Goal: Task Accomplishment & Management: Complete application form

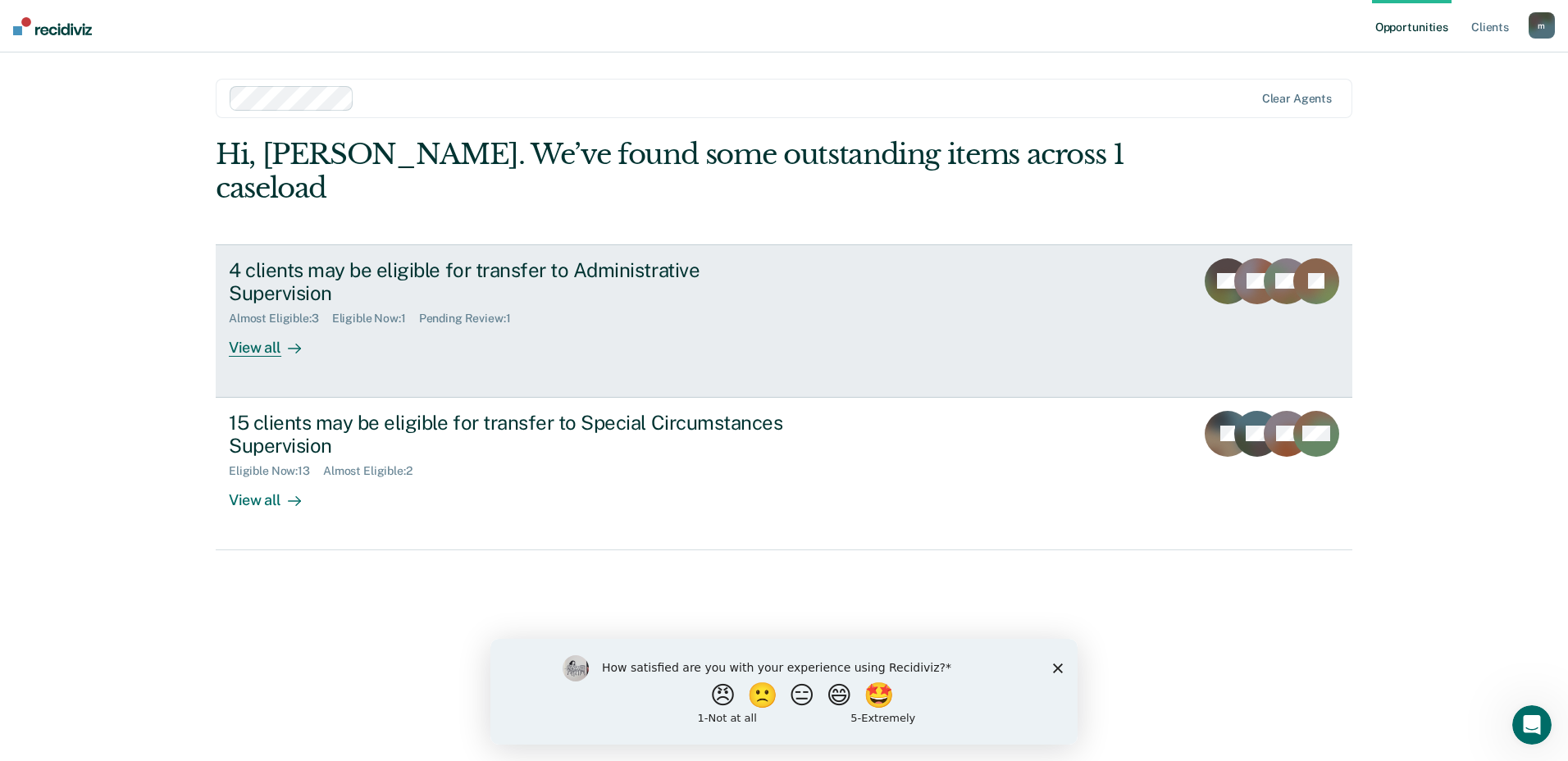
click at [801, 305] on div "Almost Eligible : 3 Eligible Now : 1 Pending Review : 1" at bounding box center [517, 315] width 576 height 20
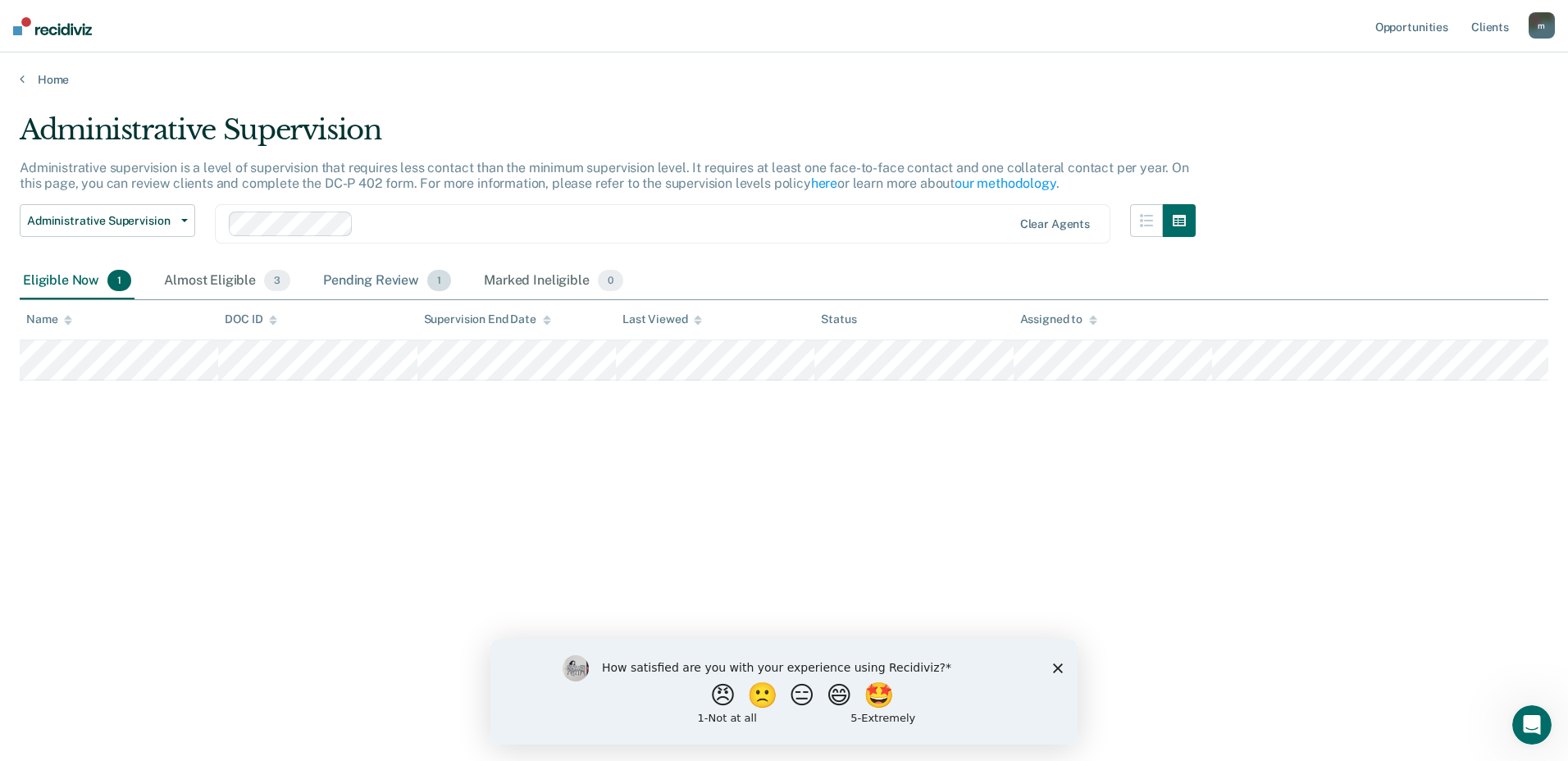
click at [343, 280] on div "Pending Review 1" at bounding box center [386, 281] width 134 height 36
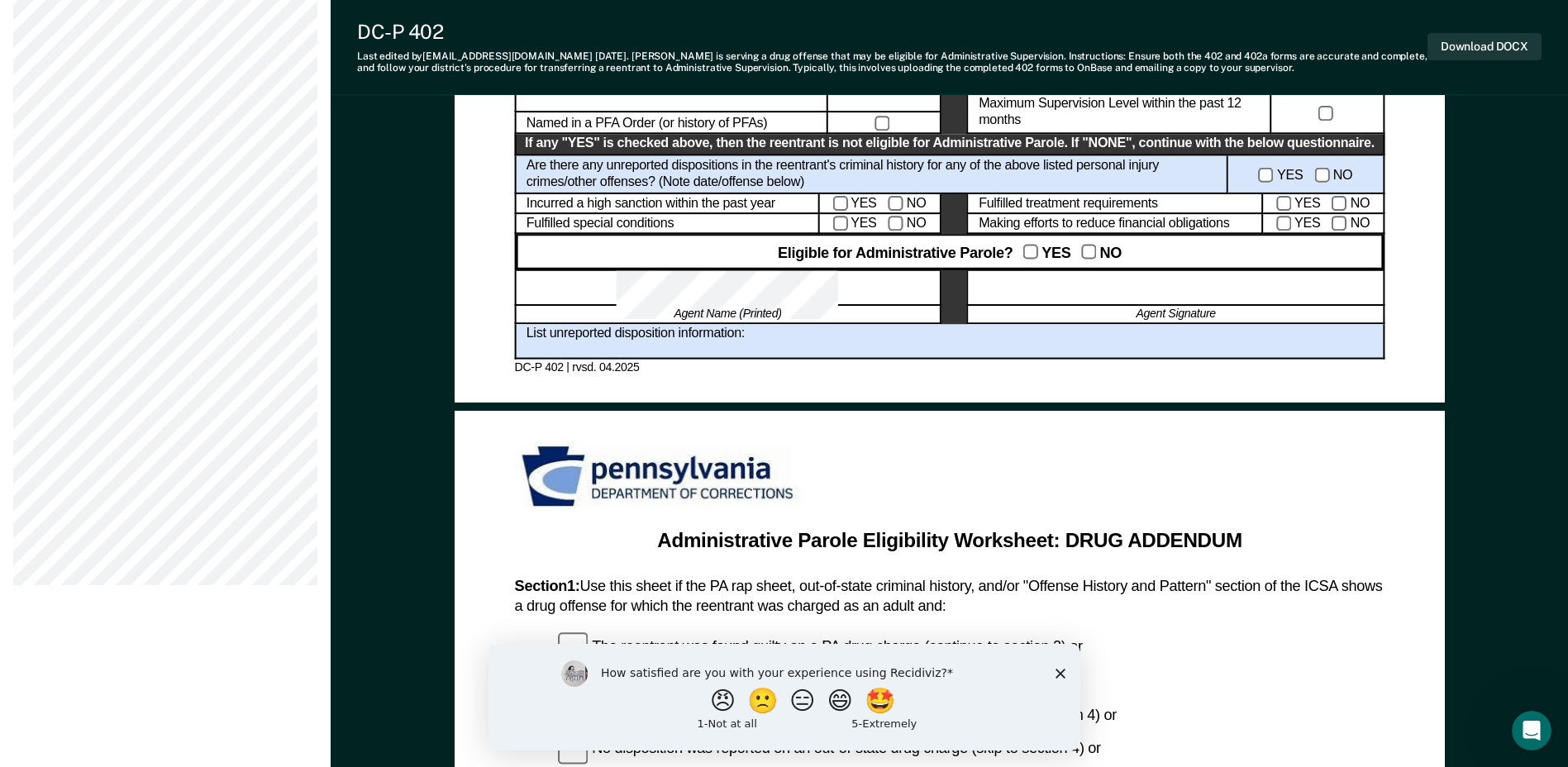
scroll to position [955, 0]
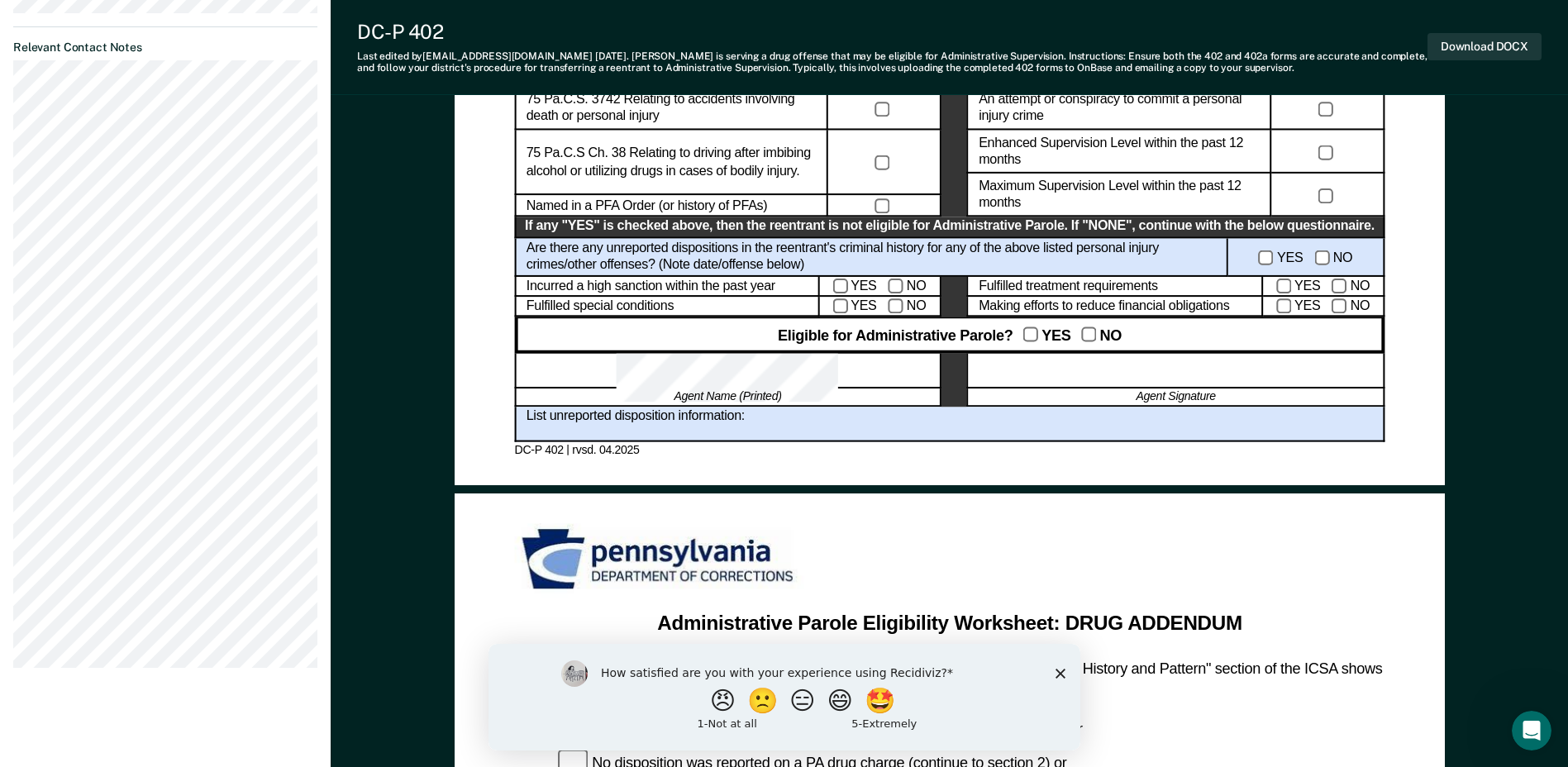
click at [1085, 368] on div at bounding box center [1175, 371] width 417 height 35
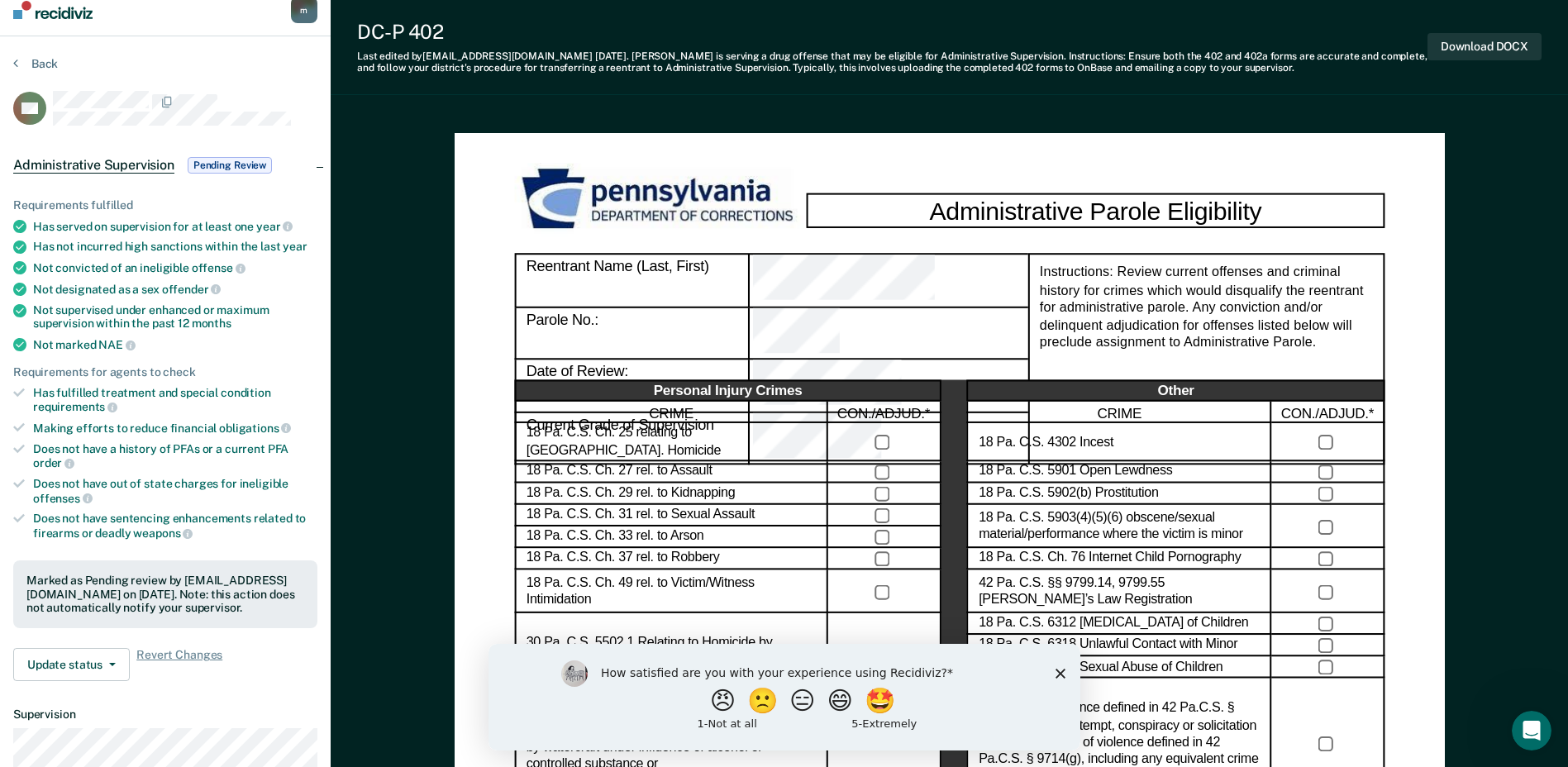
scroll to position [0, 0]
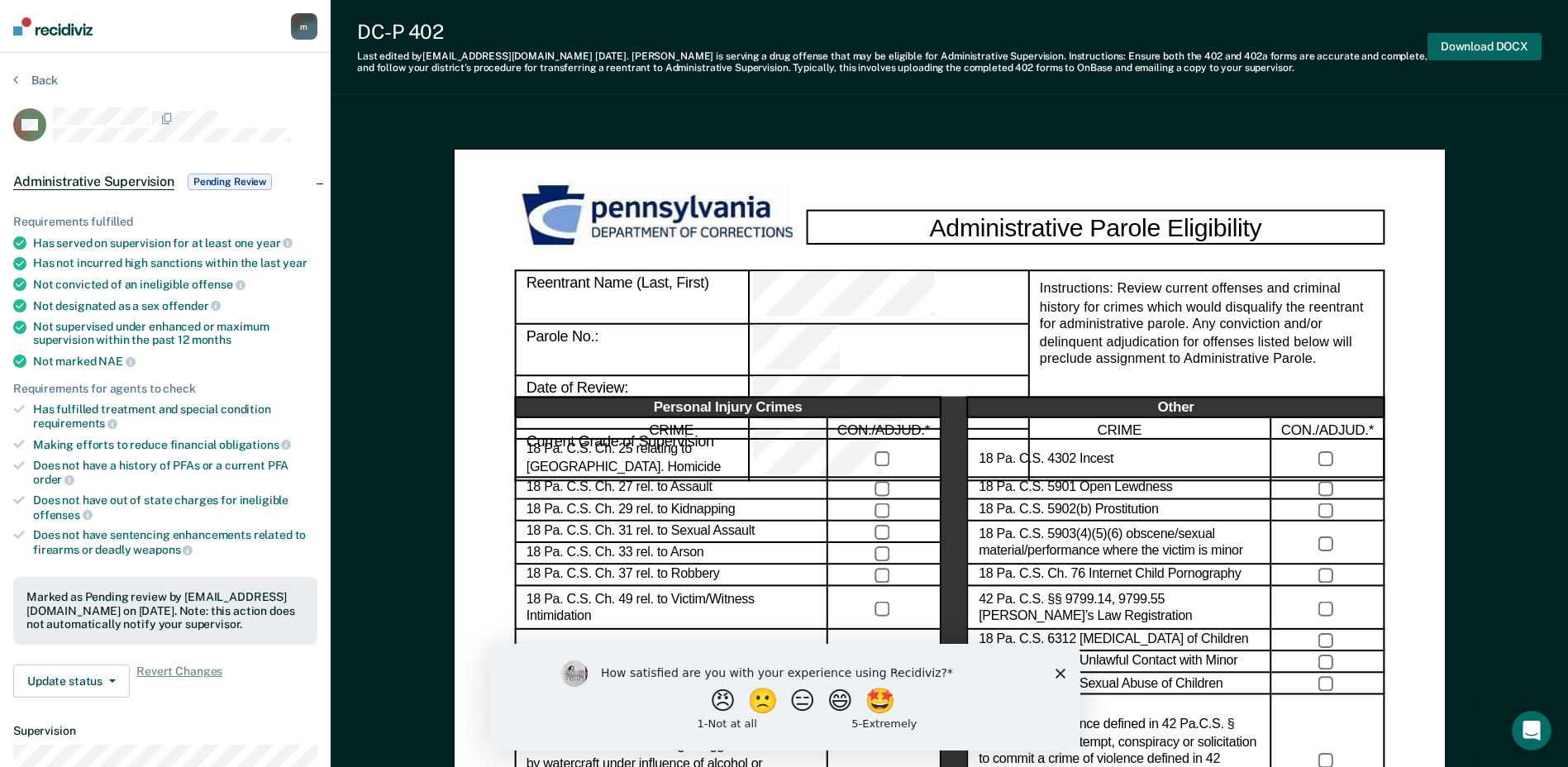
click at [1456, 50] on button "Download DOCX" at bounding box center [1484, 46] width 114 height 27
click at [48, 35] on img at bounding box center [53, 27] width 80 height 19
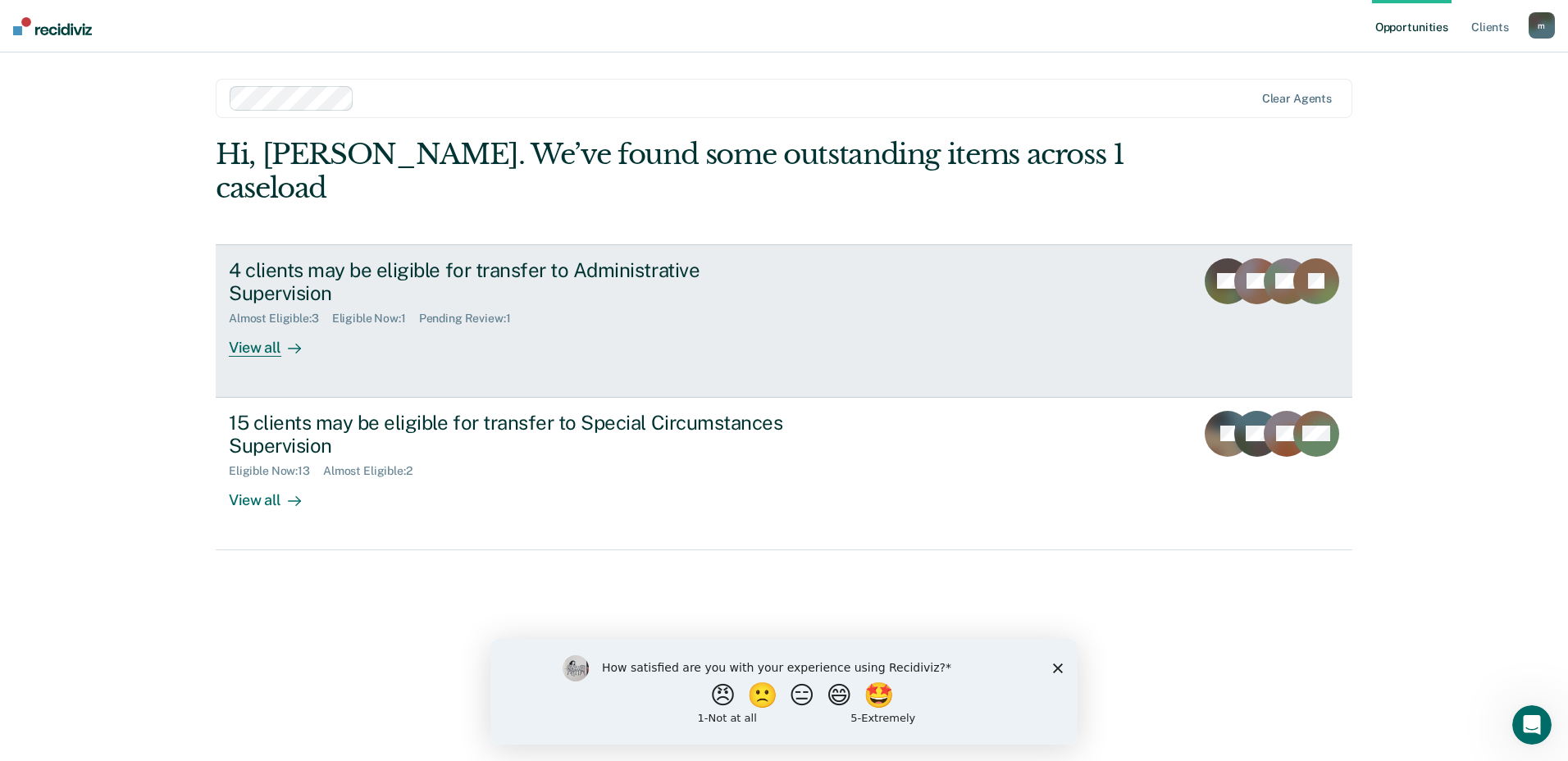
click at [296, 258] on div "4 clients may be eligible for transfer to Administrative Supervision" at bounding box center [517, 282] width 576 height 47
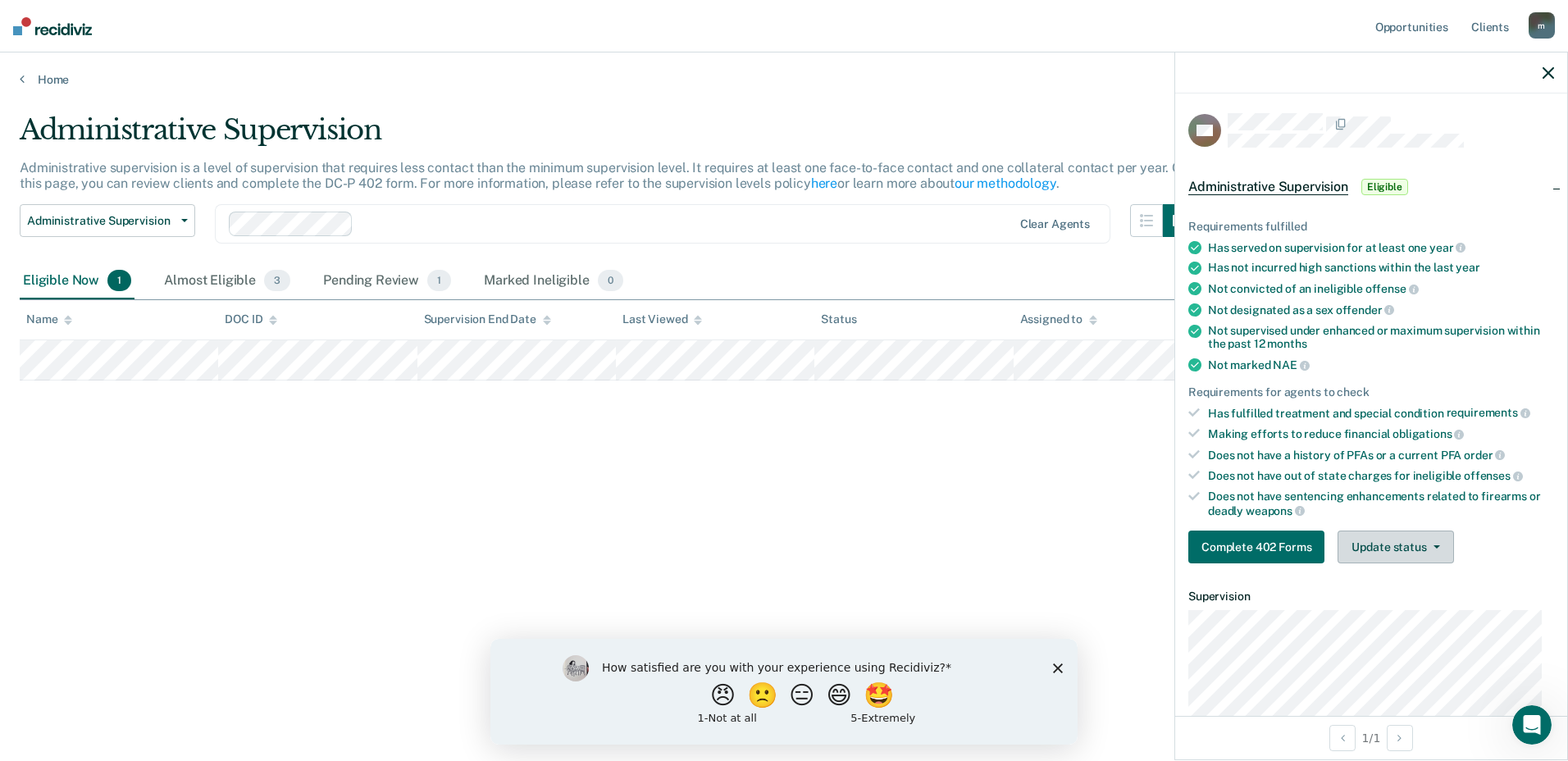
click at [1436, 547] on icon "button" at bounding box center [1436, 547] width 6 height 4
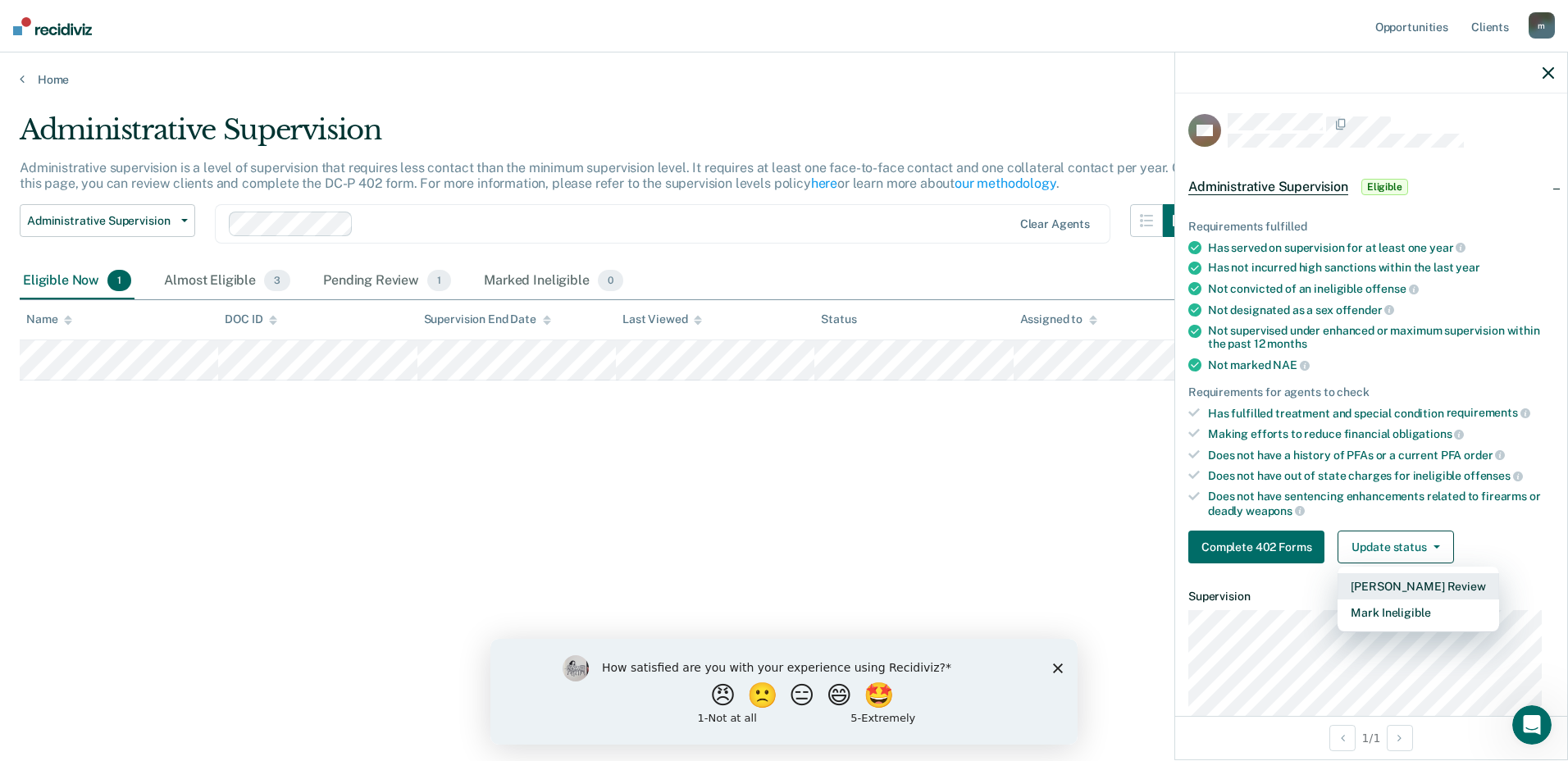
click at [1397, 589] on button "[PERSON_NAME] Review" at bounding box center [1417, 586] width 161 height 26
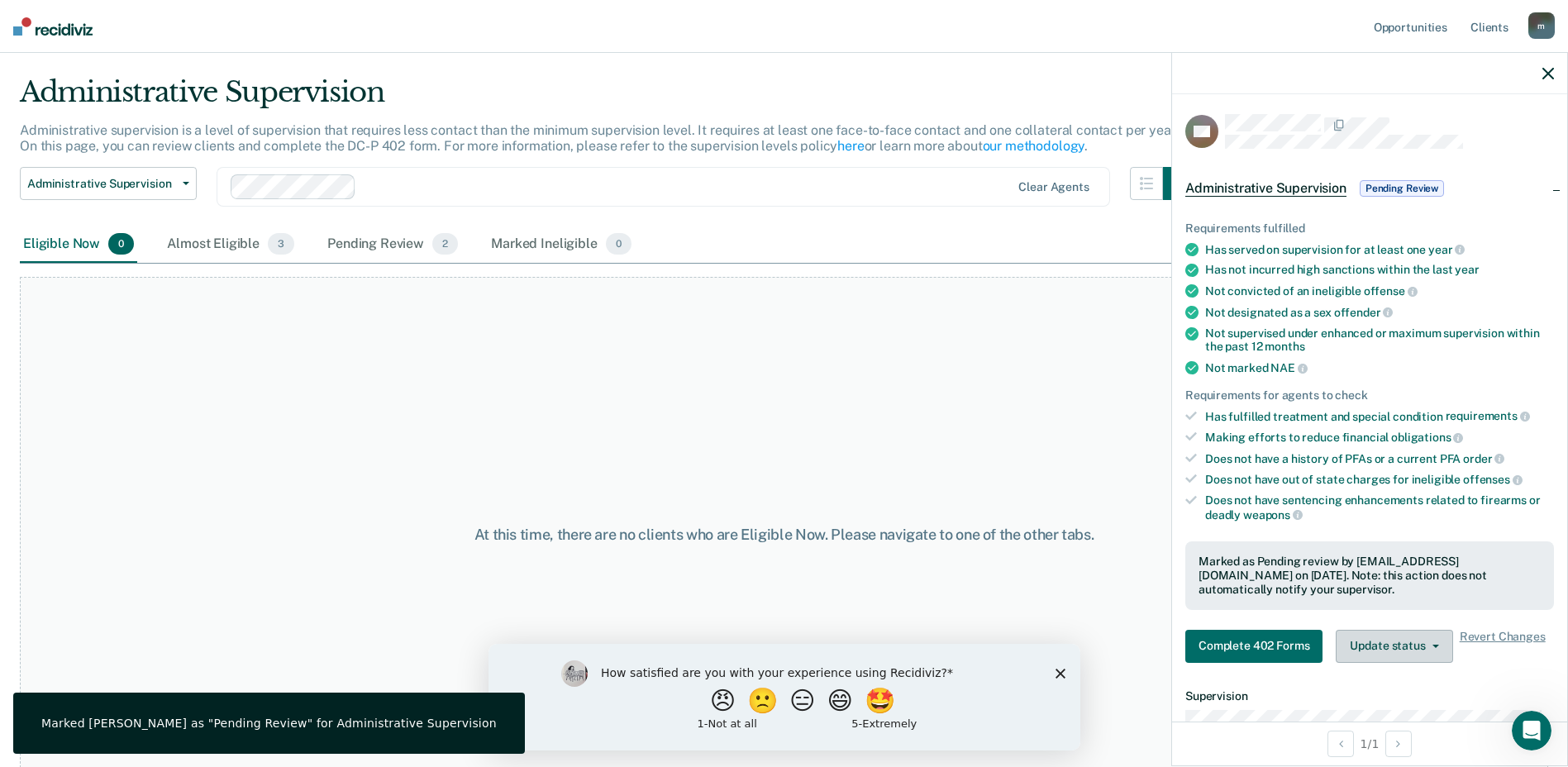
scroll to position [65, 0]
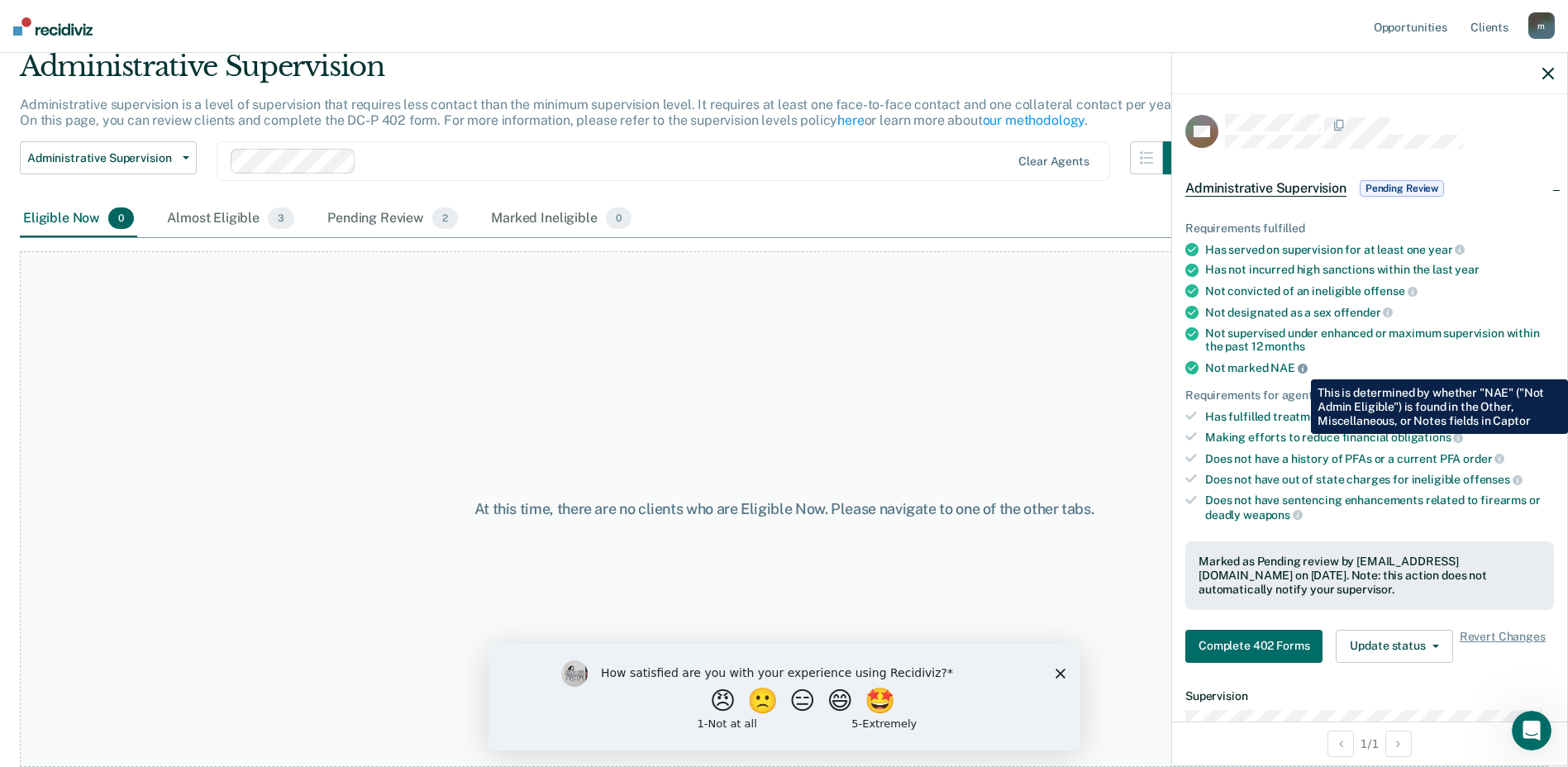
click at [1298, 367] on icon at bounding box center [1302, 368] width 10 height 10
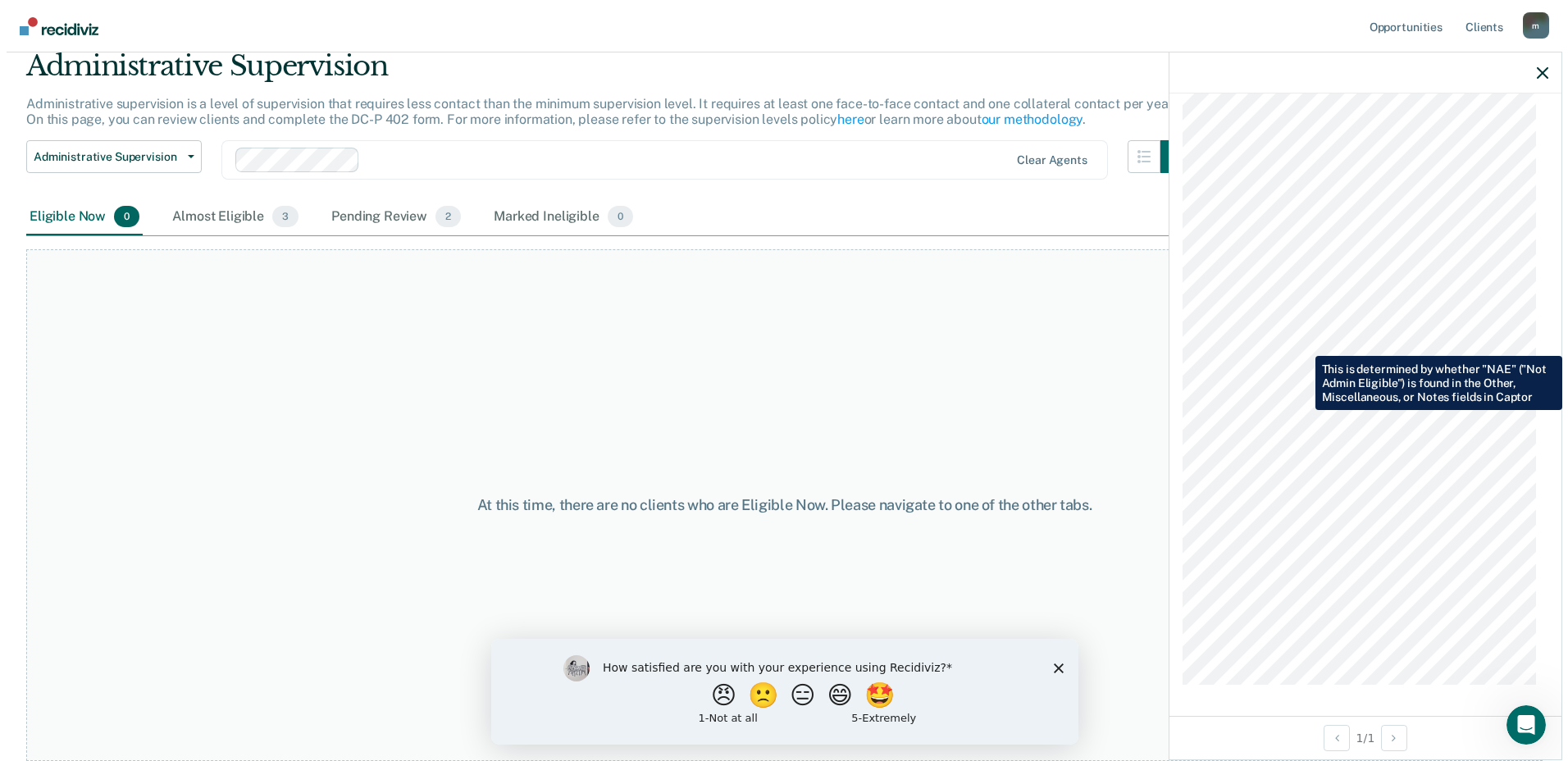
scroll to position [0, 0]
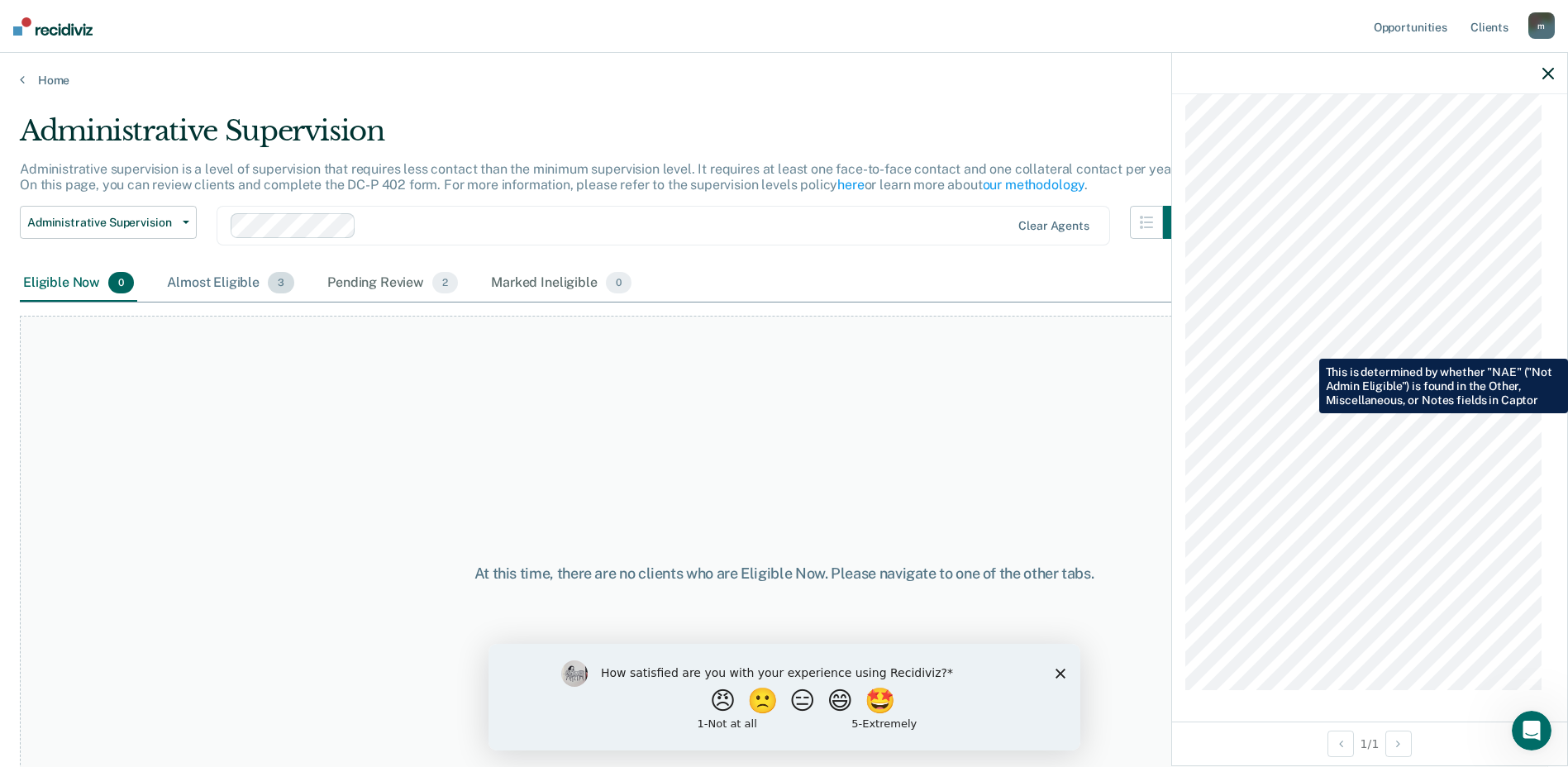
click at [190, 280] on div "Almost Eligible 3" at bounding box center [230, 283] width 134 height 36
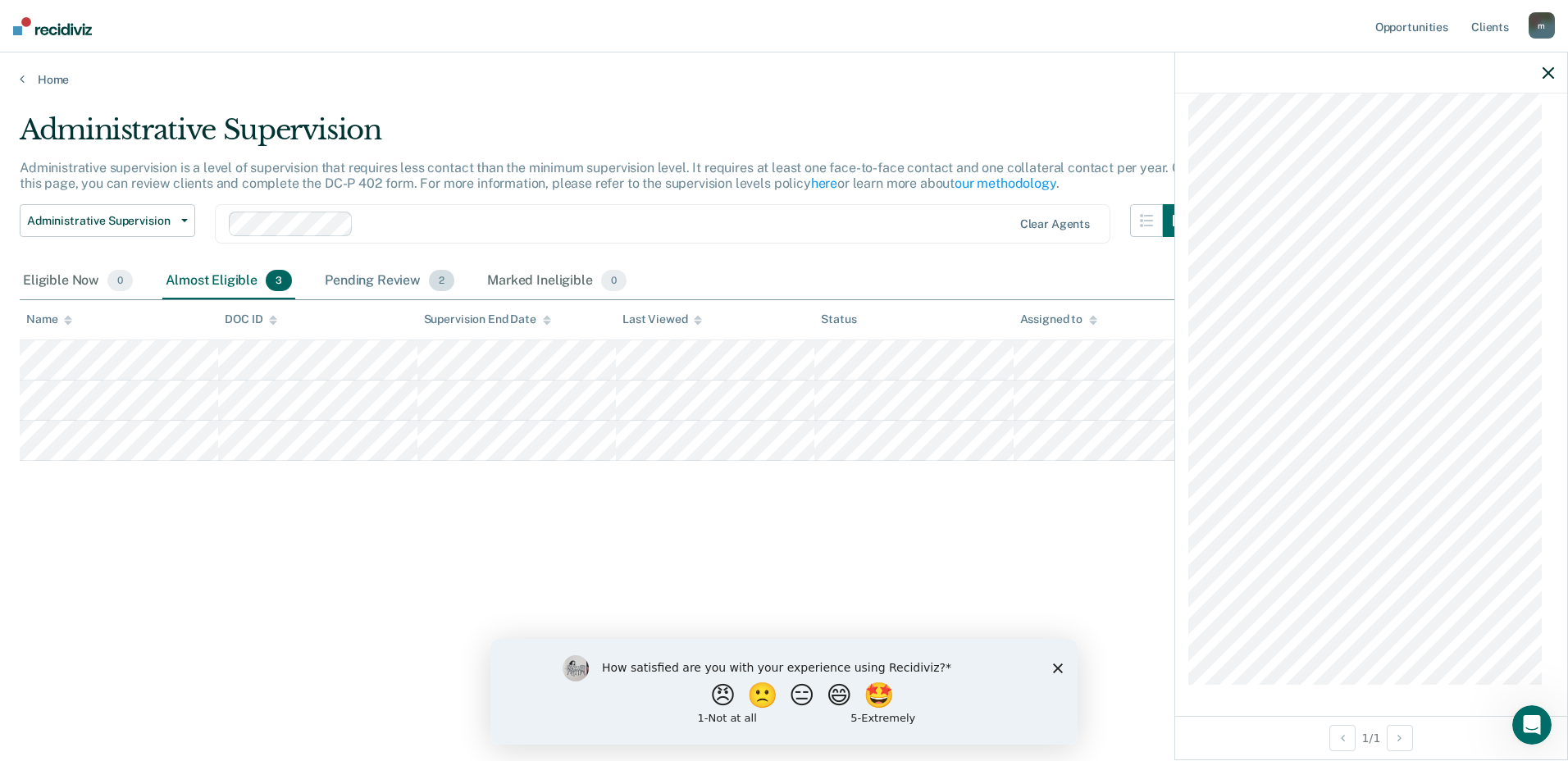
click at [347, 282] on div "Pending Review 2" at bounding box center [389, 281] width 136 height 36
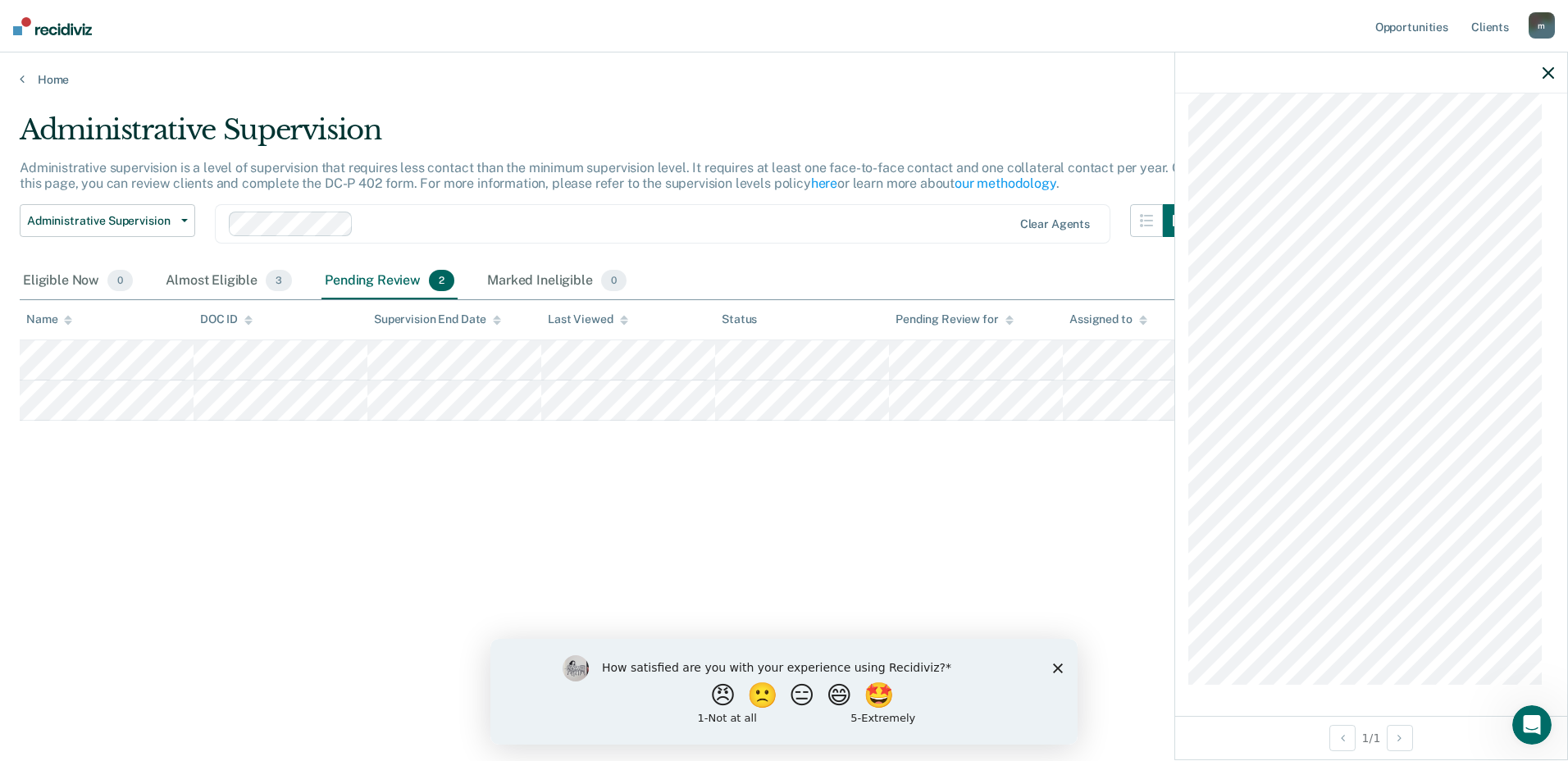
click at [190, 500] on div "Administrative Supervision Administrative supervision is a level of supervision…" at bounding box center [784, 376] width 1529 height 525
click at [815, 732] on div "How satisfied are you with your experience using Recidiviz? 😠 🙁 😑 😄 🤩 1 - Not a…" at bounding box center [784, 691] width 587 height 106
click at [702, 548] on div "Administrative Supervision Administrative supervision is a level of supervision…" at bounding box center [784, 376] width 1529 height 525
click at [32, 277] on div "Eligible Now 0" at bounding box center [77, 281] width 117 height 36
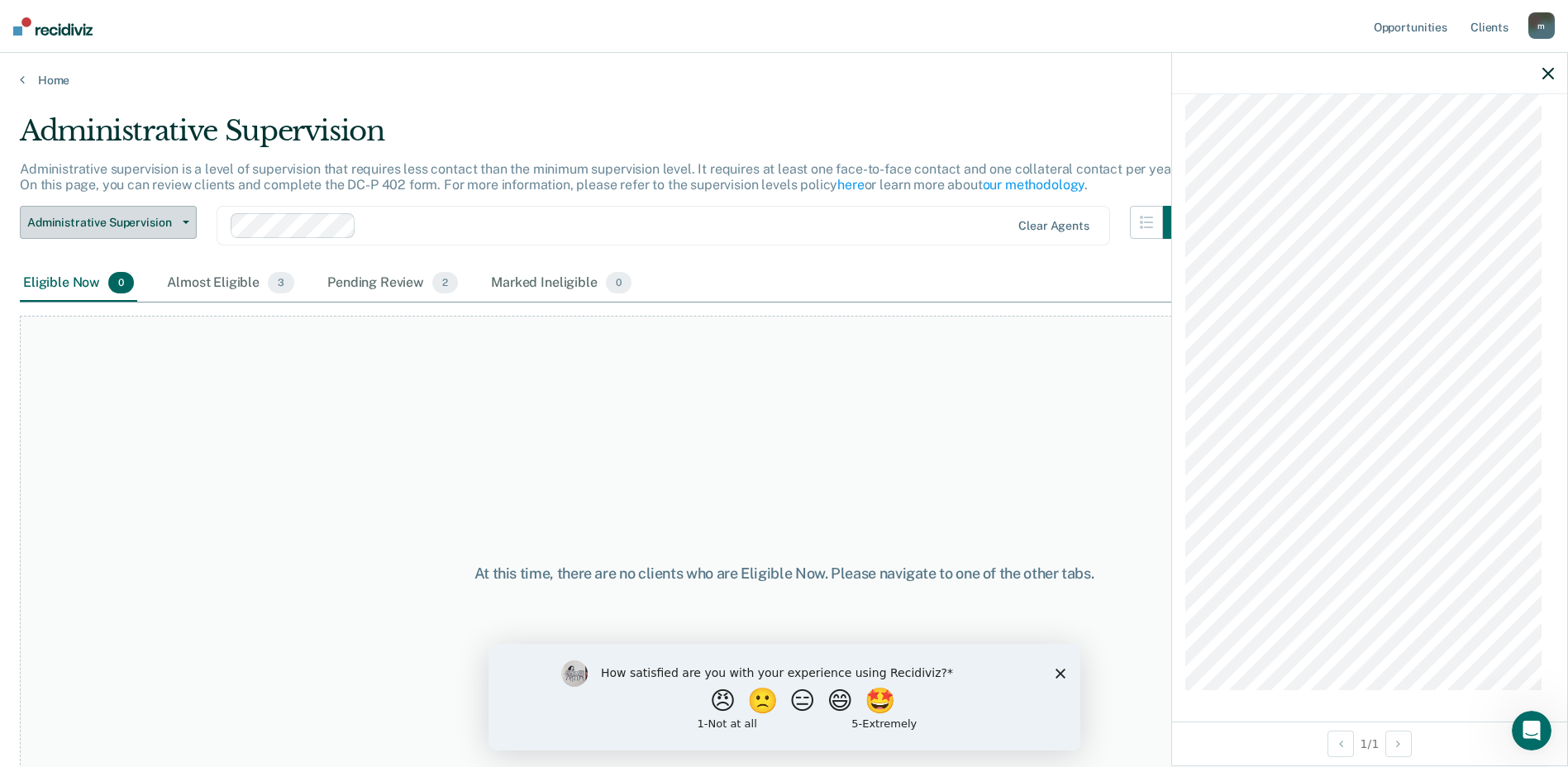
click at [143, 226] on span "Administrative Supervision" at bounding box center [102, 223] width 149 height 14
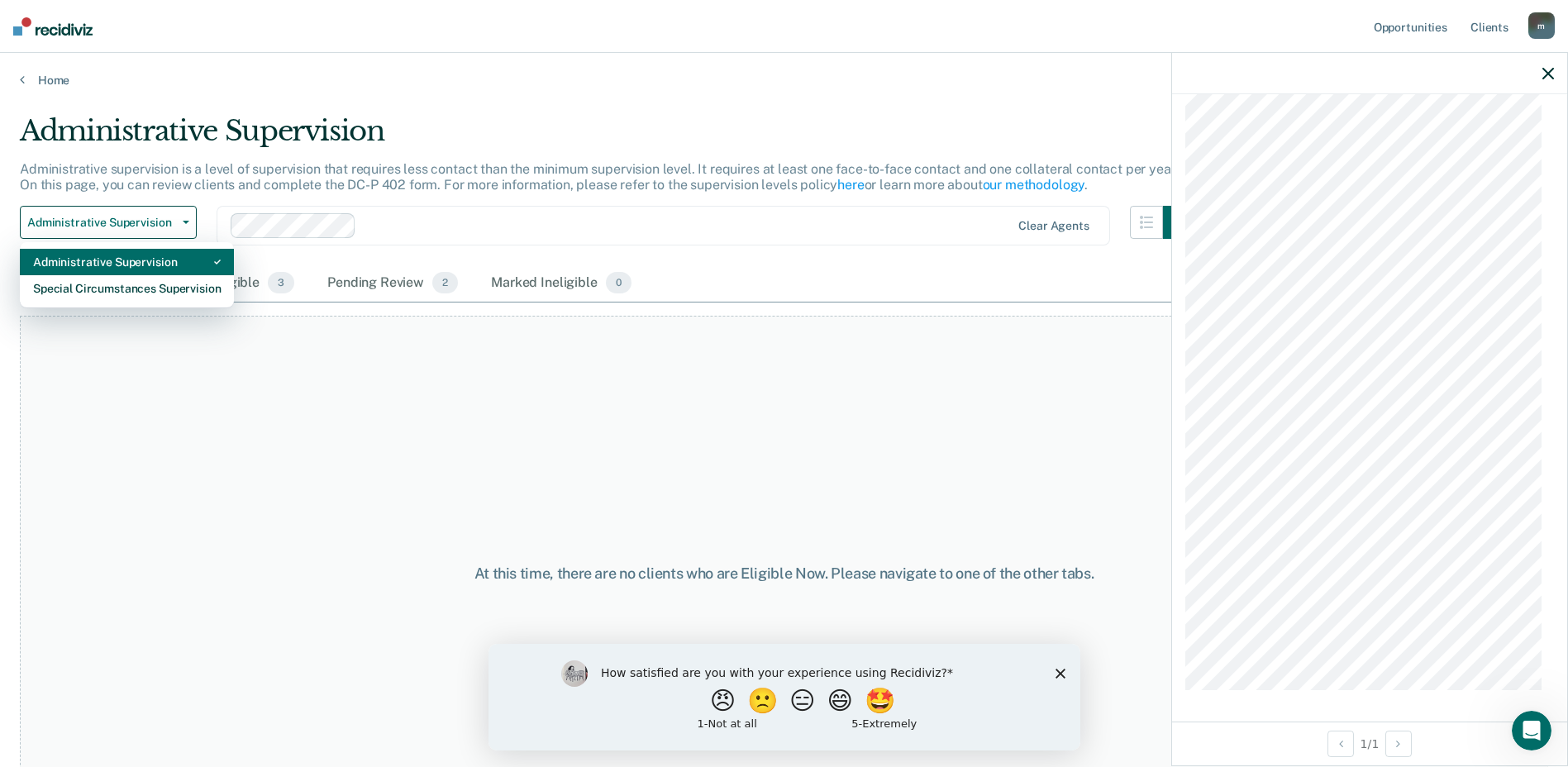
click at [128, 265] on div "Administrative Supervision" at bounding box center [126, 262] width 187 height 27
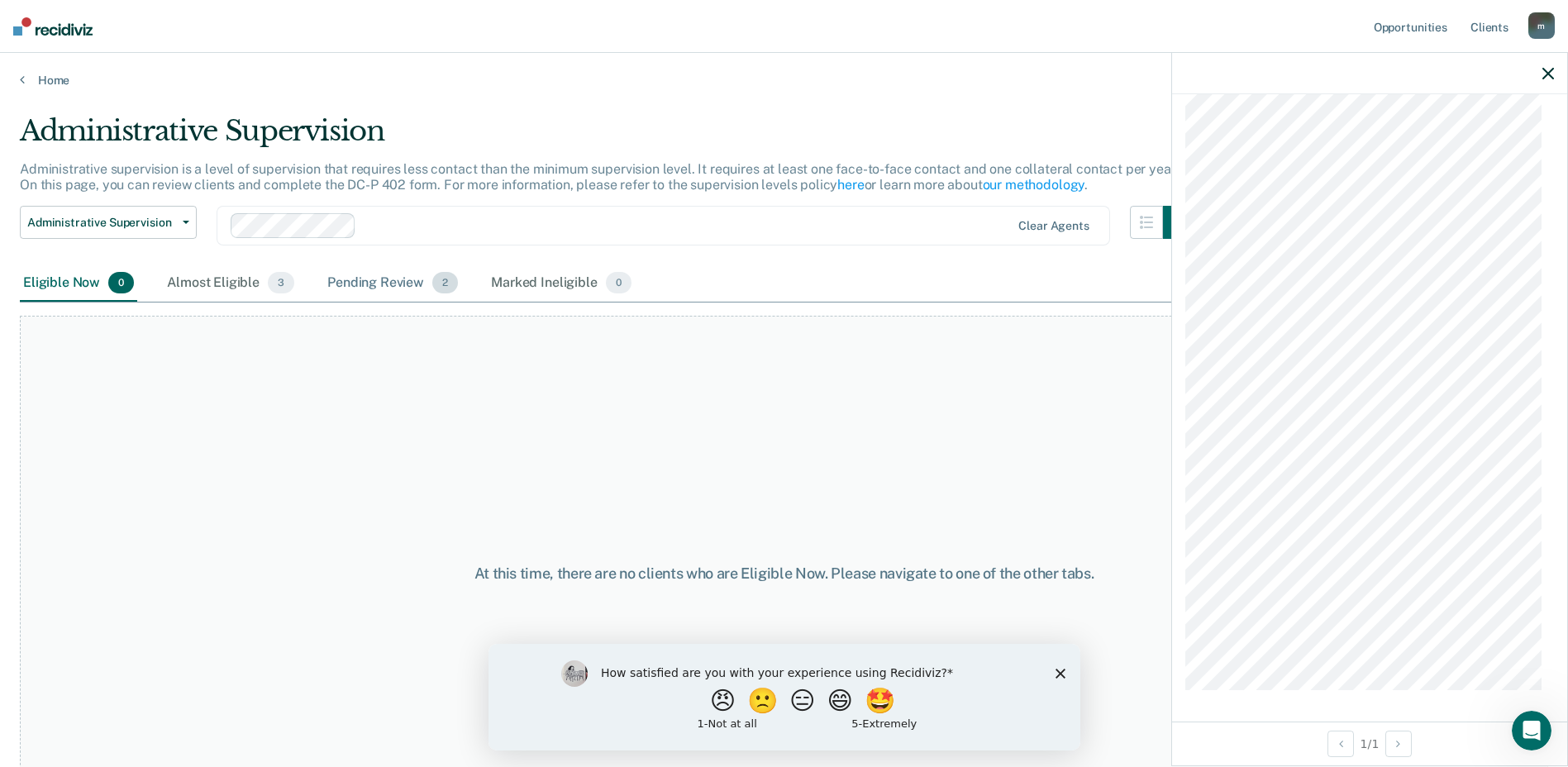
click at [340, 281] on div "Pending Review 2" at bounding box center [392, 283] width 137 height 36
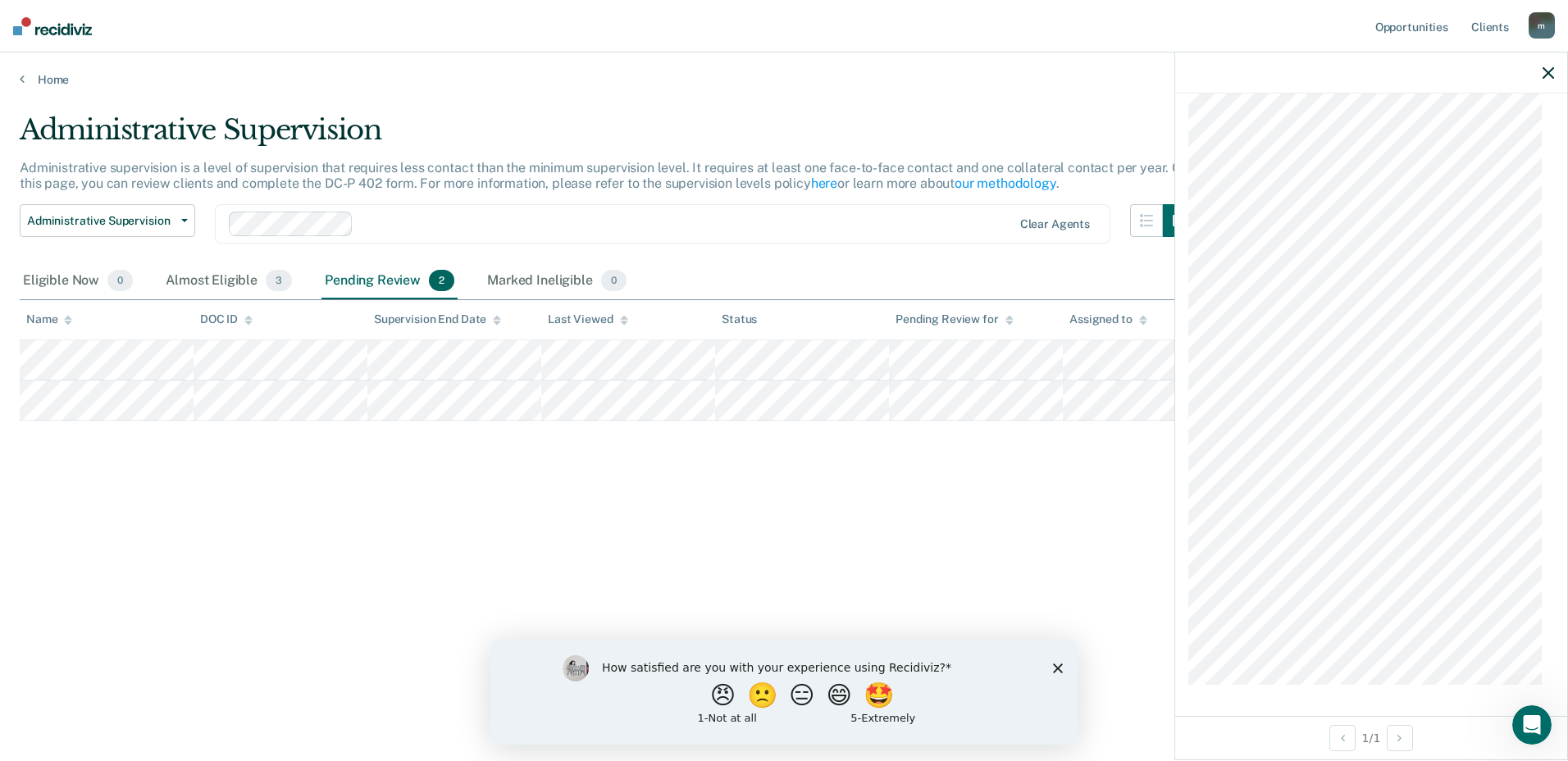
drag, startPoint x: 1095, startPoint y: 421, endPoint x: 768, endPoint y: 528, distance: 344.1
click at [766, 529] on div "Administrative Supervision Administrative supervision is a level of supervision…" at bounding box center [784, 376] width 1529 height 525
click at [433, 662] on div "Administrative Supervision Administrative supervision is a level of supervision…" at bounding box center [784, 402] width 1529 height 578
click at [363, 432] on div "Administrative Supervision Administrative supervision is a level of supervision…" at bounding box center [784, 376] width 1529 height 525
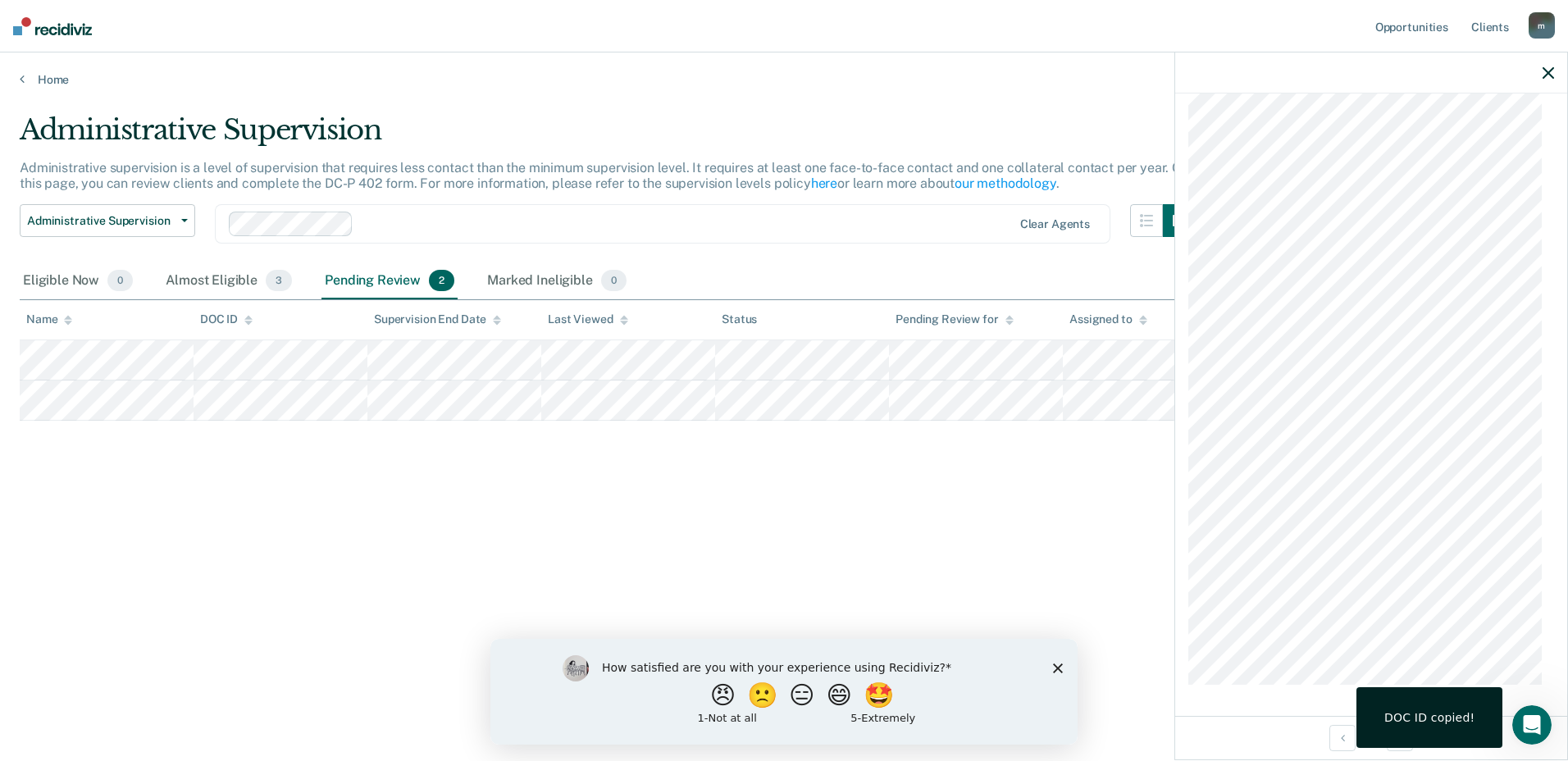
click at [1436, 723] on div "DOC ID copied!" at bounding box center [1428, 717] width 90 height 15
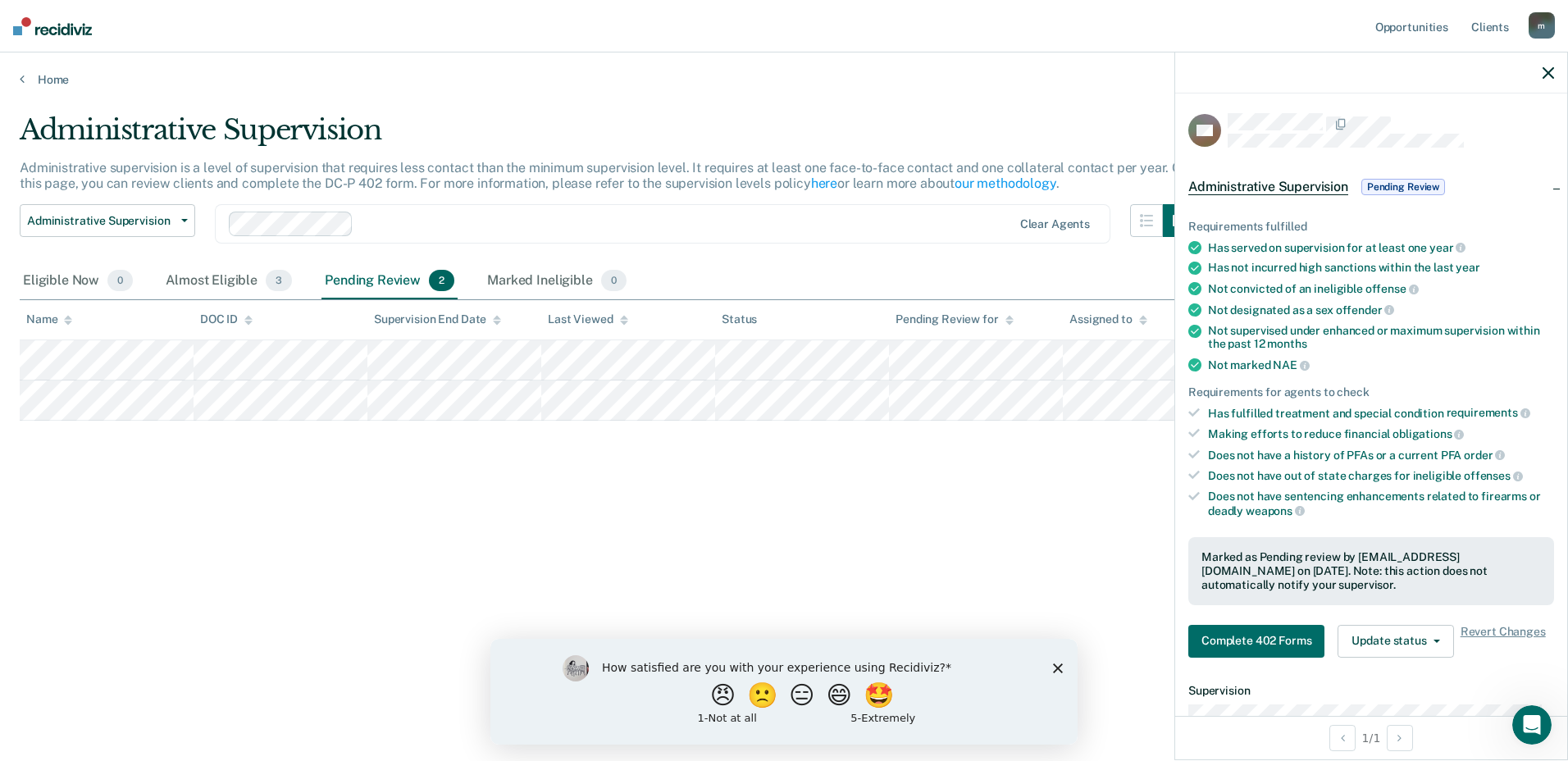
click at [1392, 187] on span "Pending Review" at bounding box center [1402, 187] width 83 height 17
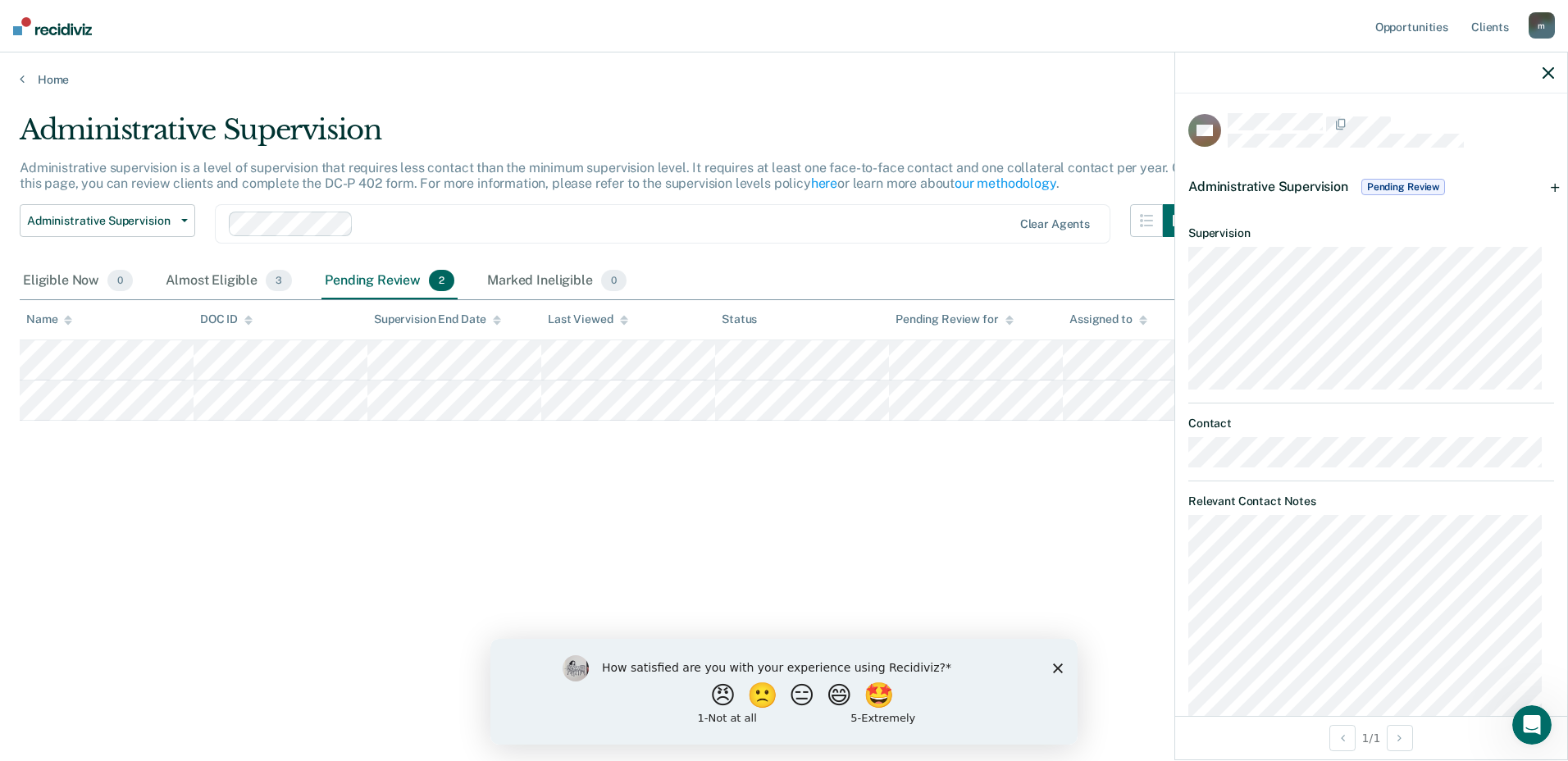
click at [1392, 187] on span "Pending Review" at bounding box center [1402, 187] width 83 height 17
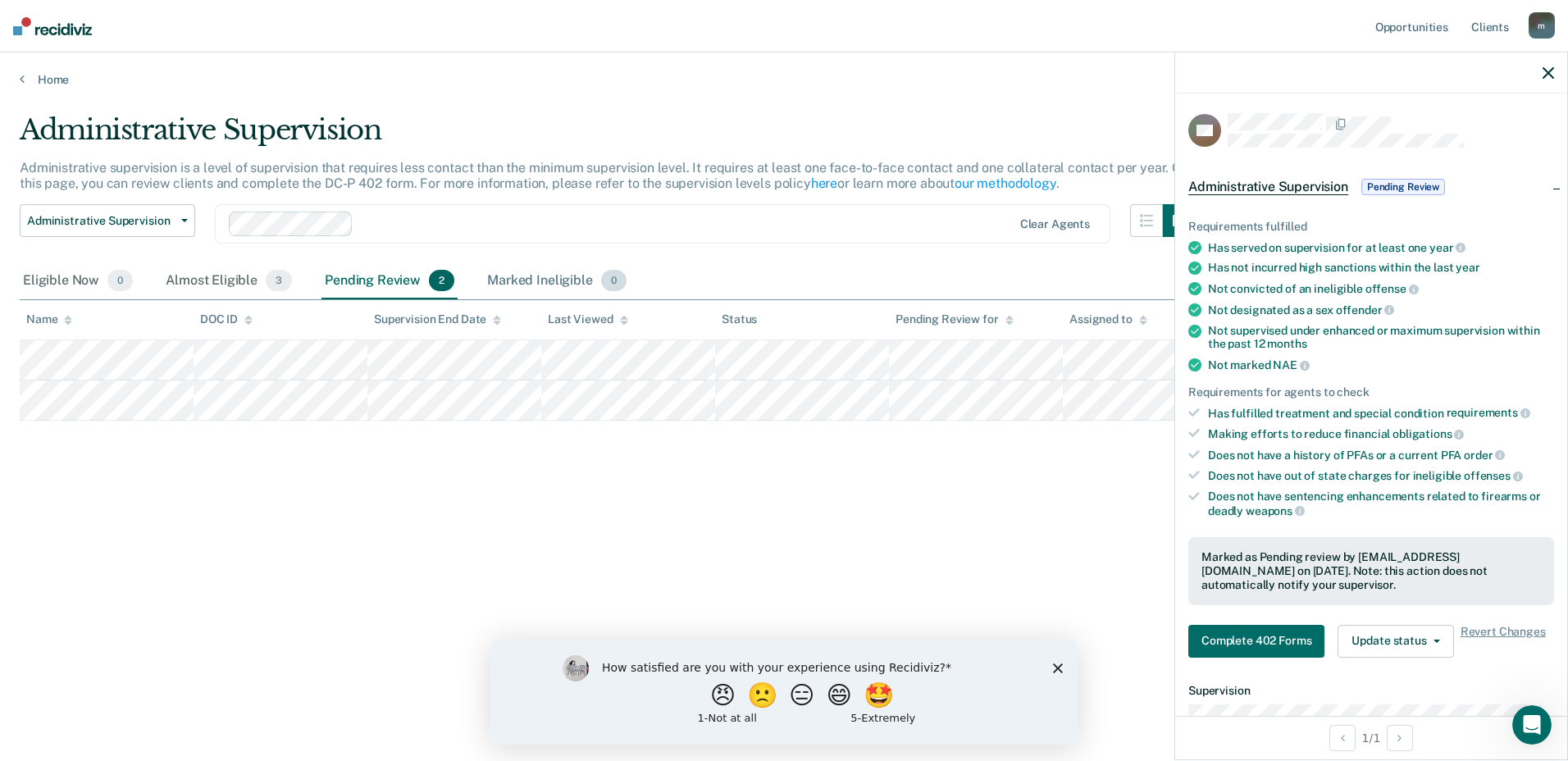
click at [525, 277] on div "Marked Ineligible 0" at bounding box center [556, 281] width 146 height 36
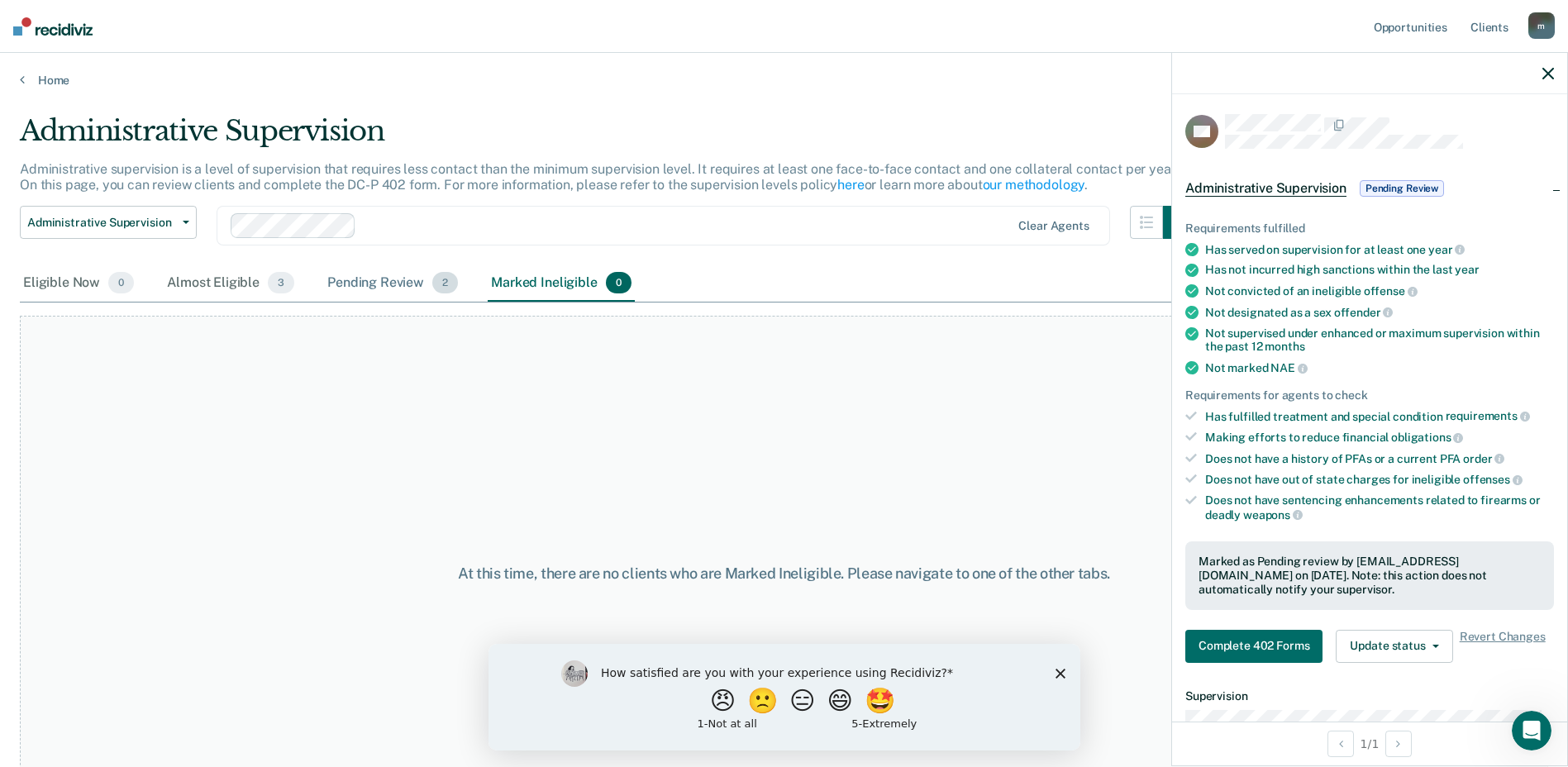
click at [349, 284] on div "Pending Review 2" at bounding box center [392, 283] width 137 height 36
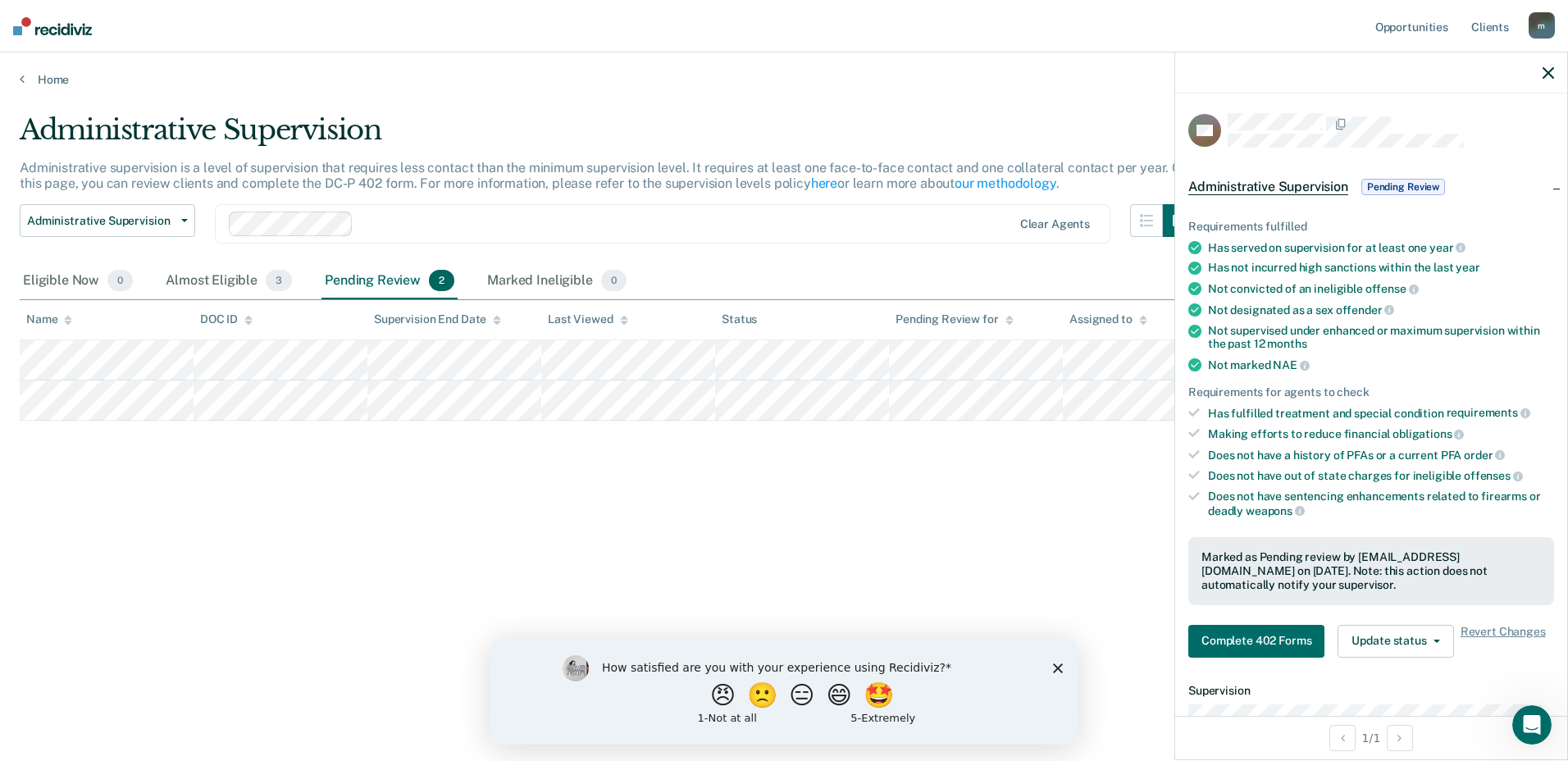
drag, startPoint x: 453, startPoint y: 339, endPoint x: 299, endPoint y: 481, distance: 209.5
click at [299, 481] on div "Administrative Supervision Administrative supervision is a level of supervision…" at bounding box center [784, 376] width 1529 height 525
click at [1155, 222] on button "button" at bounding box center [1146, 220] width 32 height 32
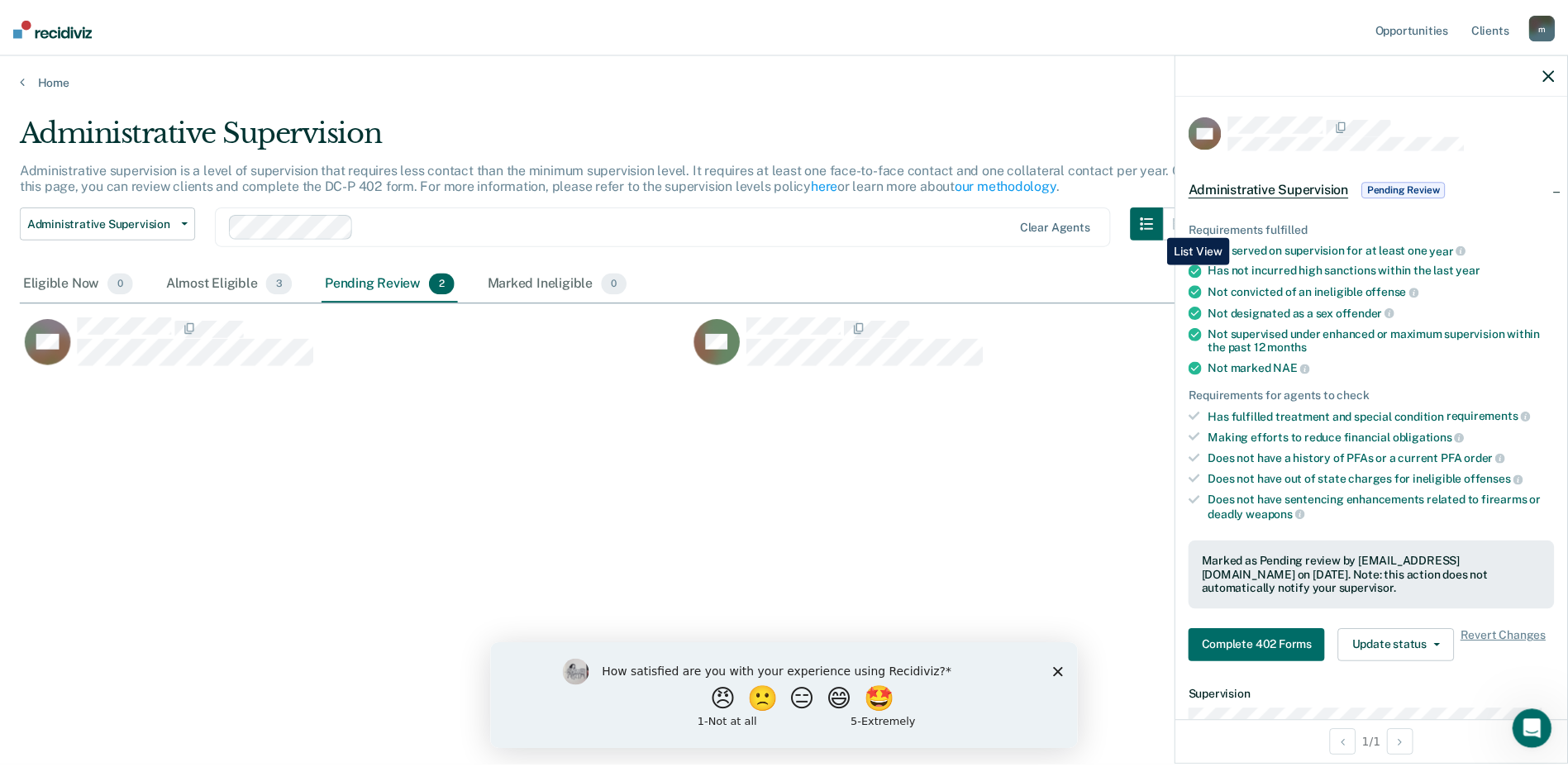
scroll to position [517, 1528]
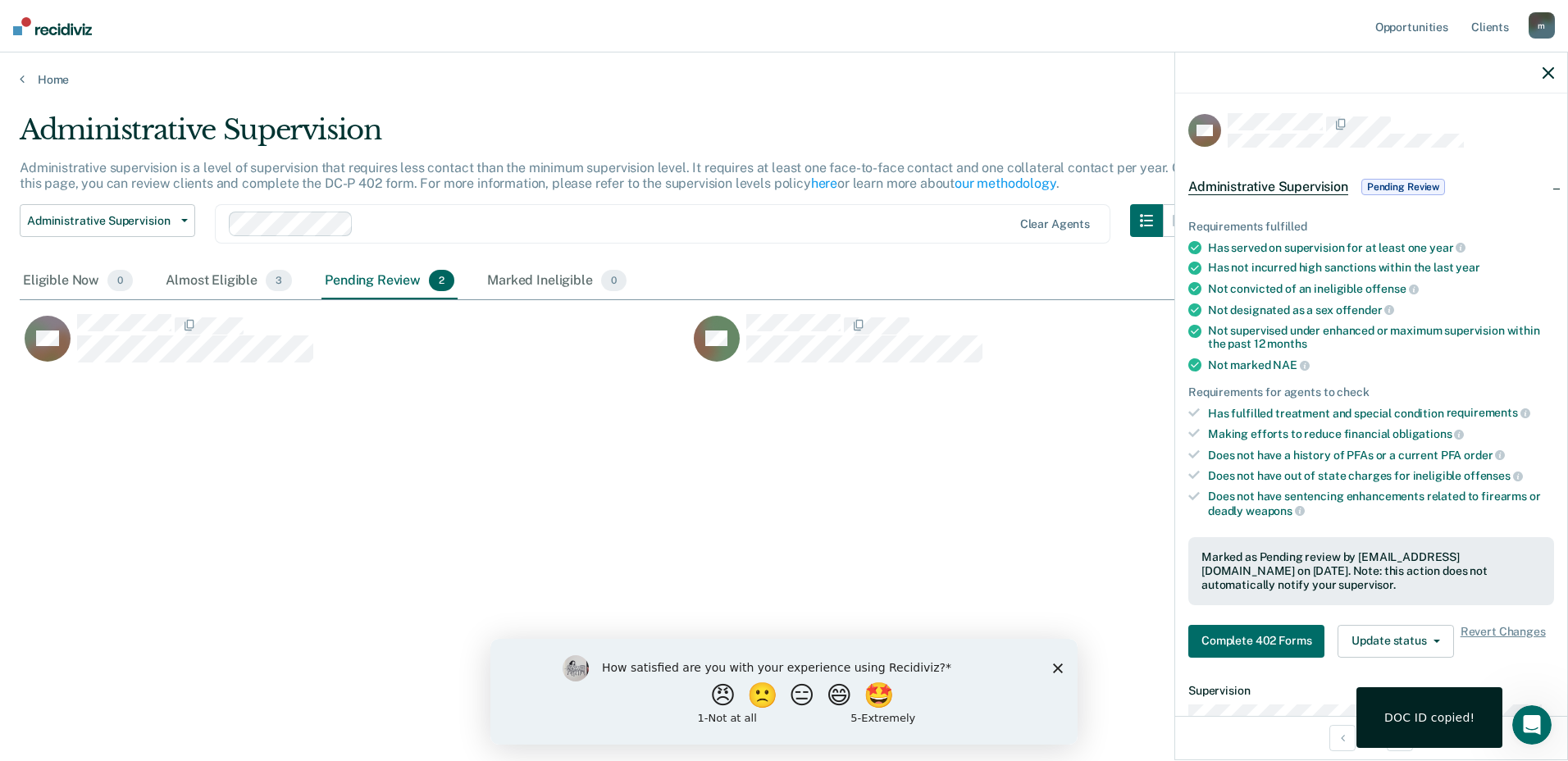
click at [1418, 736] on div "DOC ID copied!" at bounding box center [1429, 717] width 146 height 61
click at [1224, 631] on button "Complete 402 Forms" at bounding box center [1256, 641] width 136 height 32
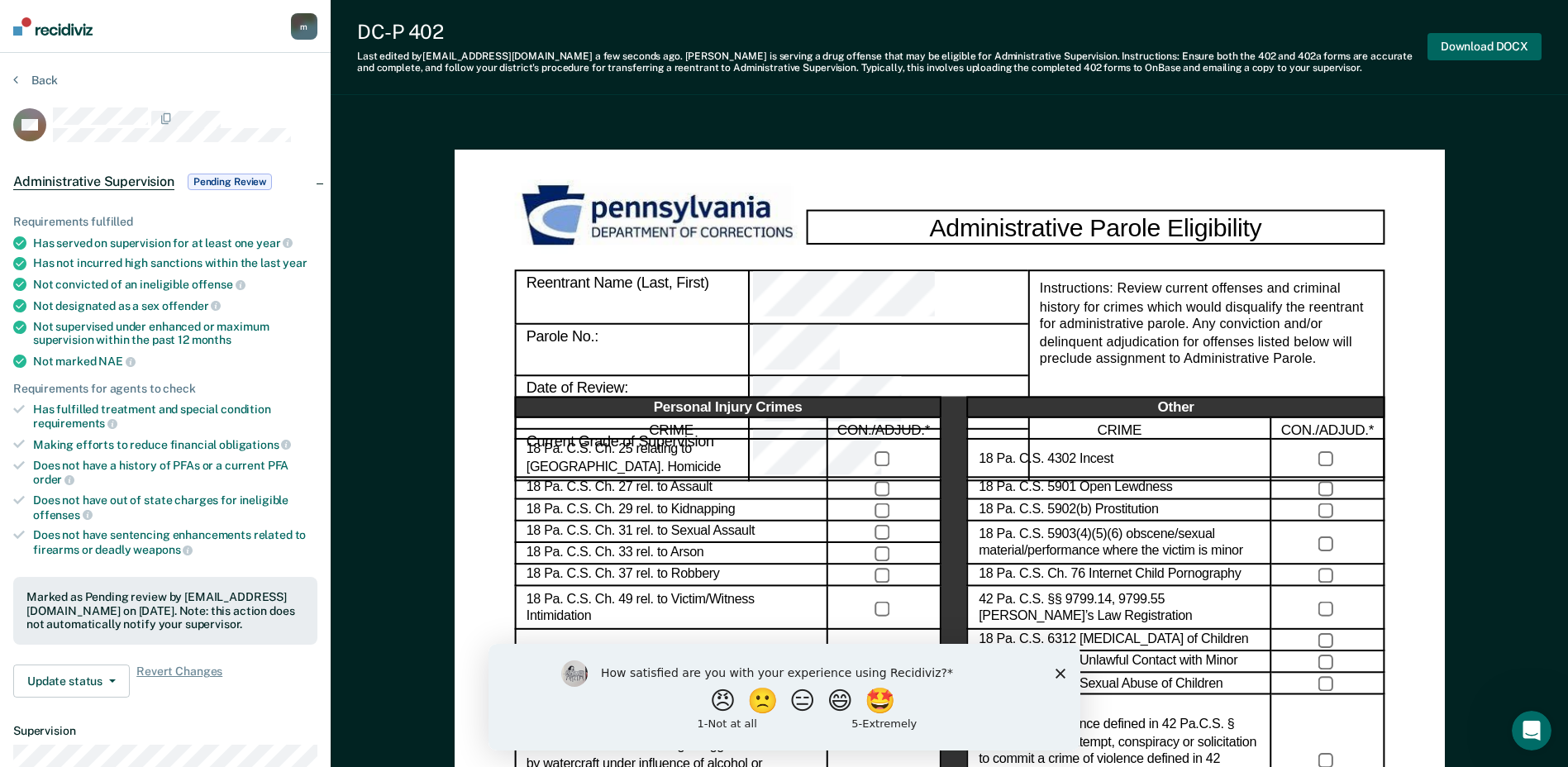
click at [1519, 44] on button "Download DOCX" at bounding box center [1484, 46] width 114 height 27
